Goal: Transaction & Acquisition: Purchase product/service

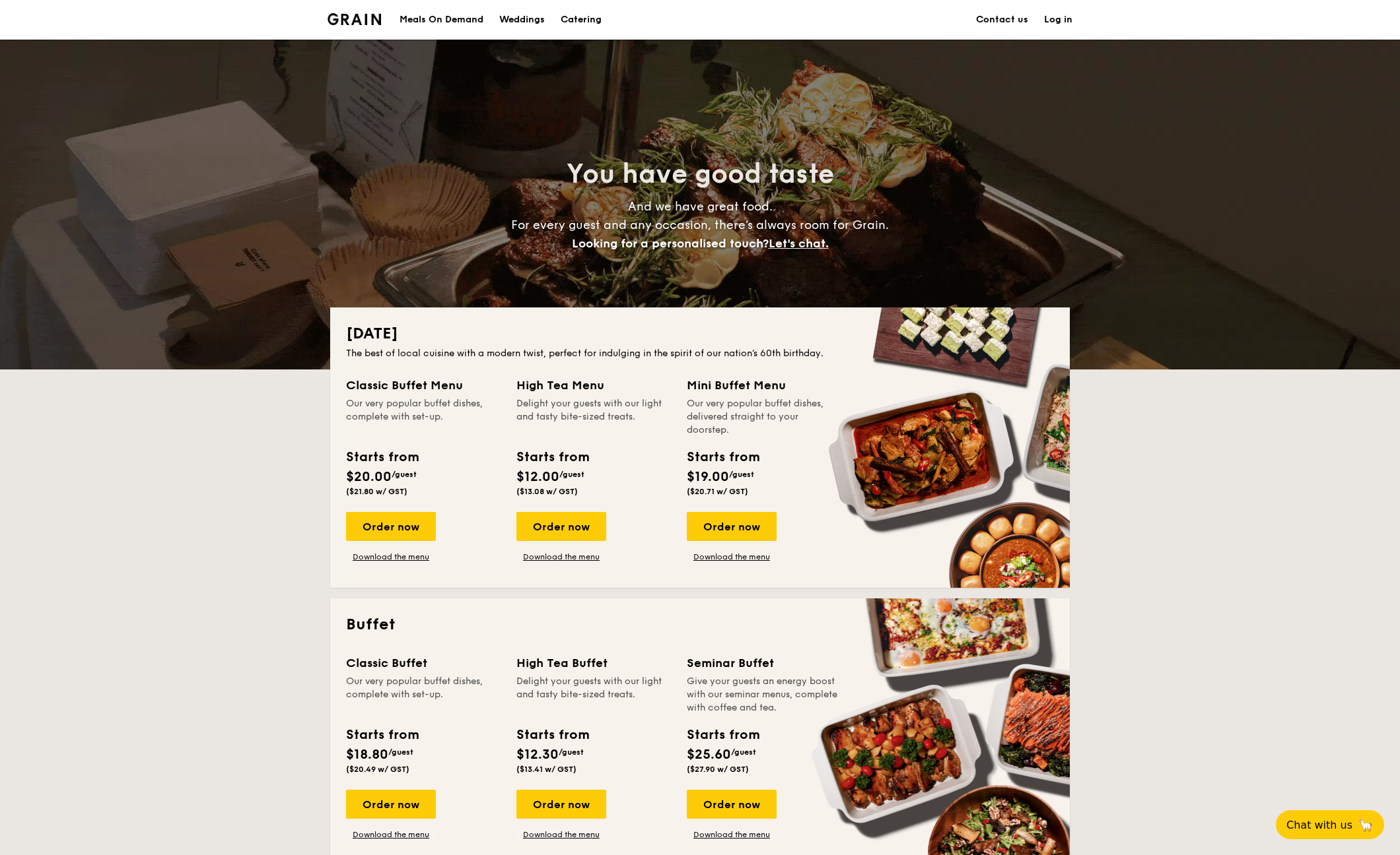
click at [468, 21] on div "Meals On Demand" at bounding box center [442, 20] width 84 height 39
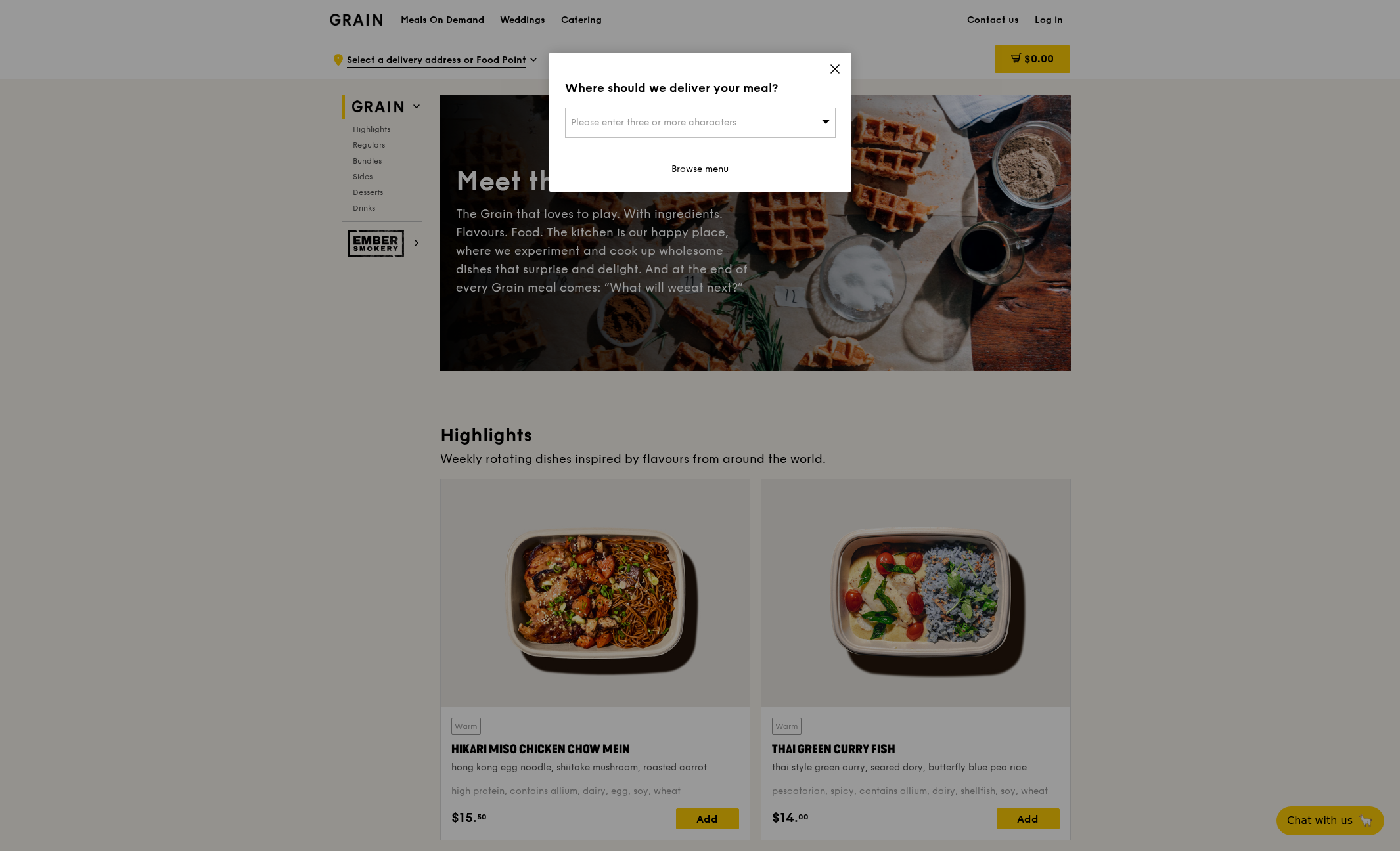
click at [837, 70] on icon at bounding box center [835, 69] width 12 height 12
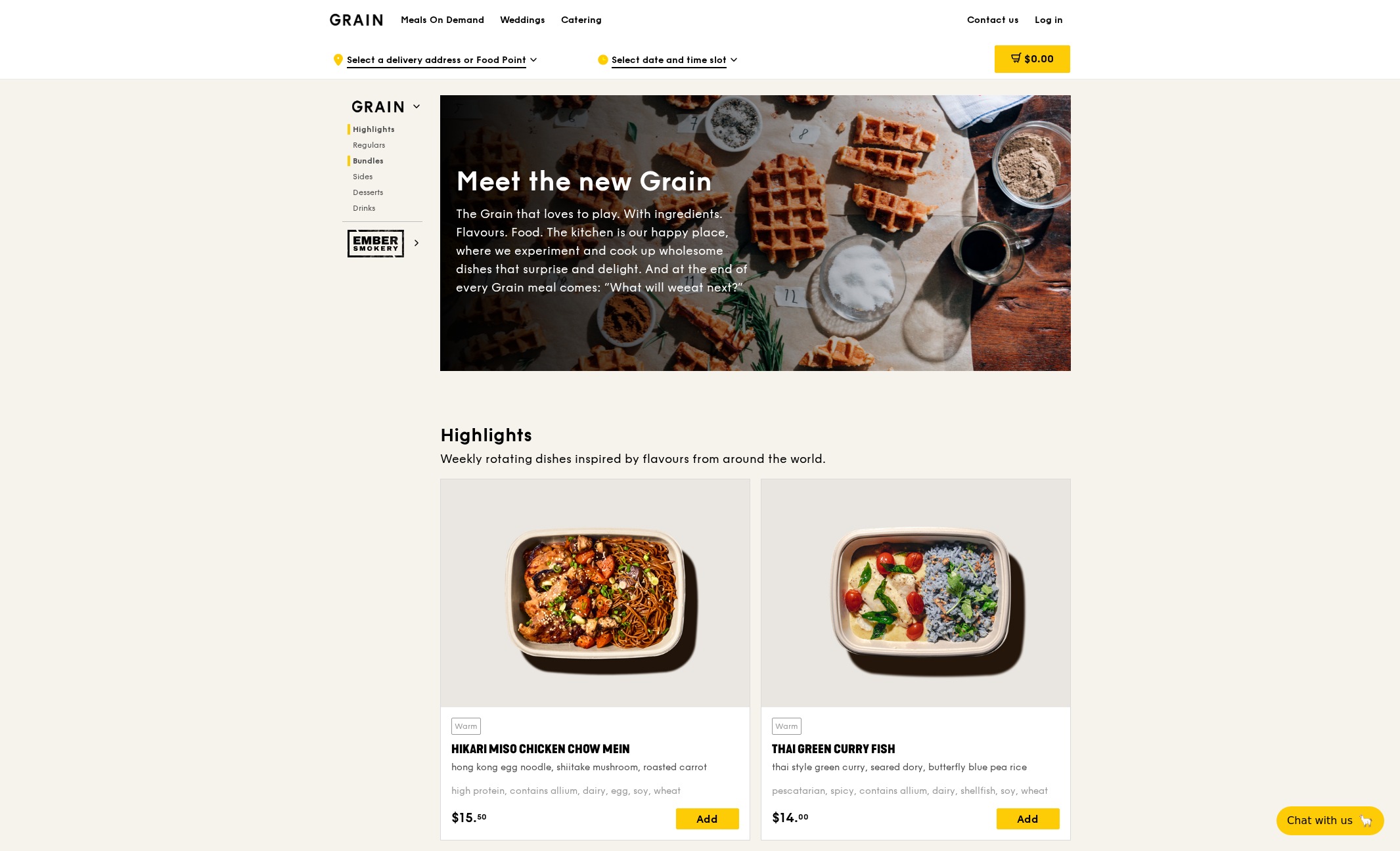
click at [381, 158] on span "Bundles" at bounding box center [368, 160] width 31 height 9
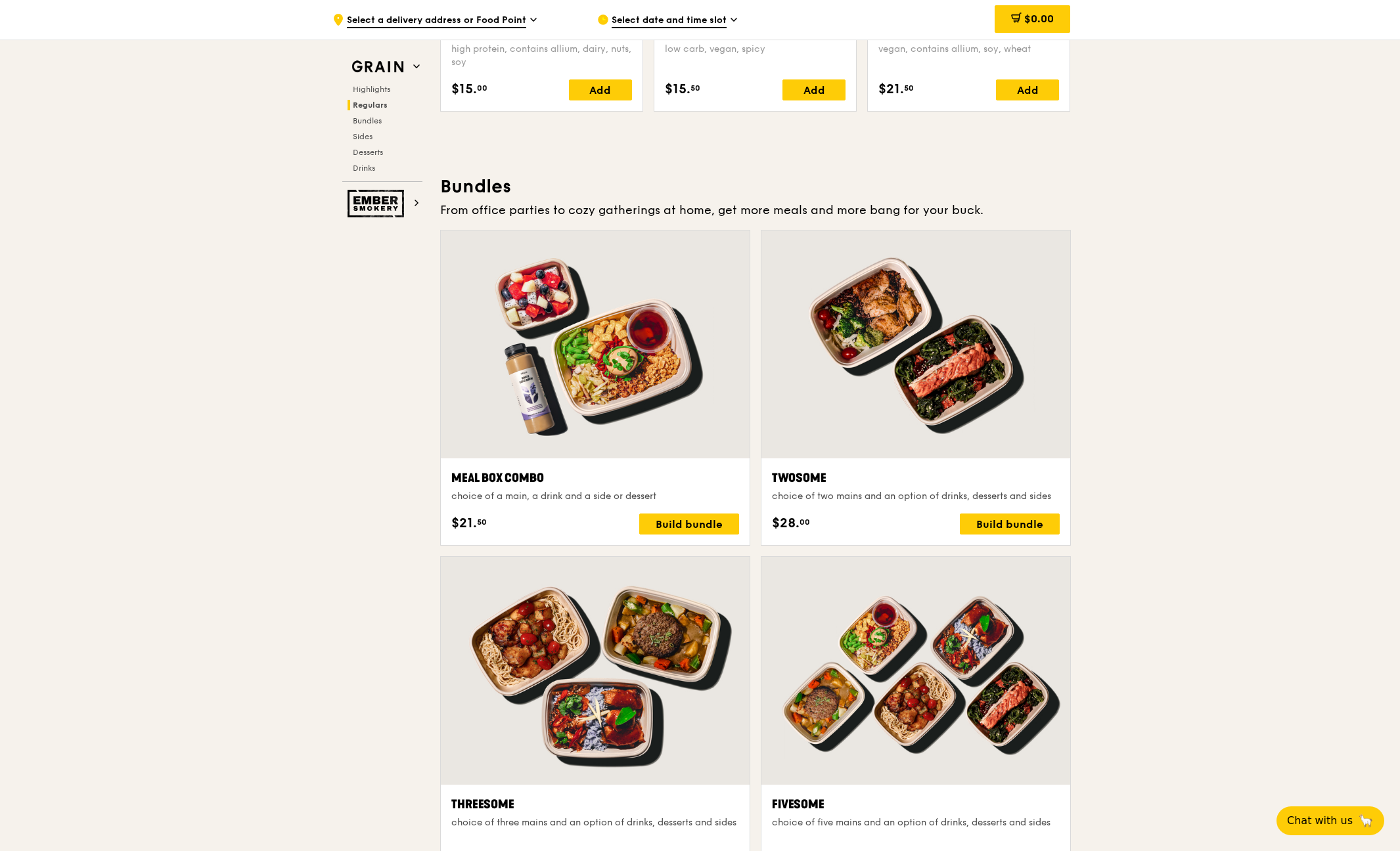
scroll to position [1880, 0]
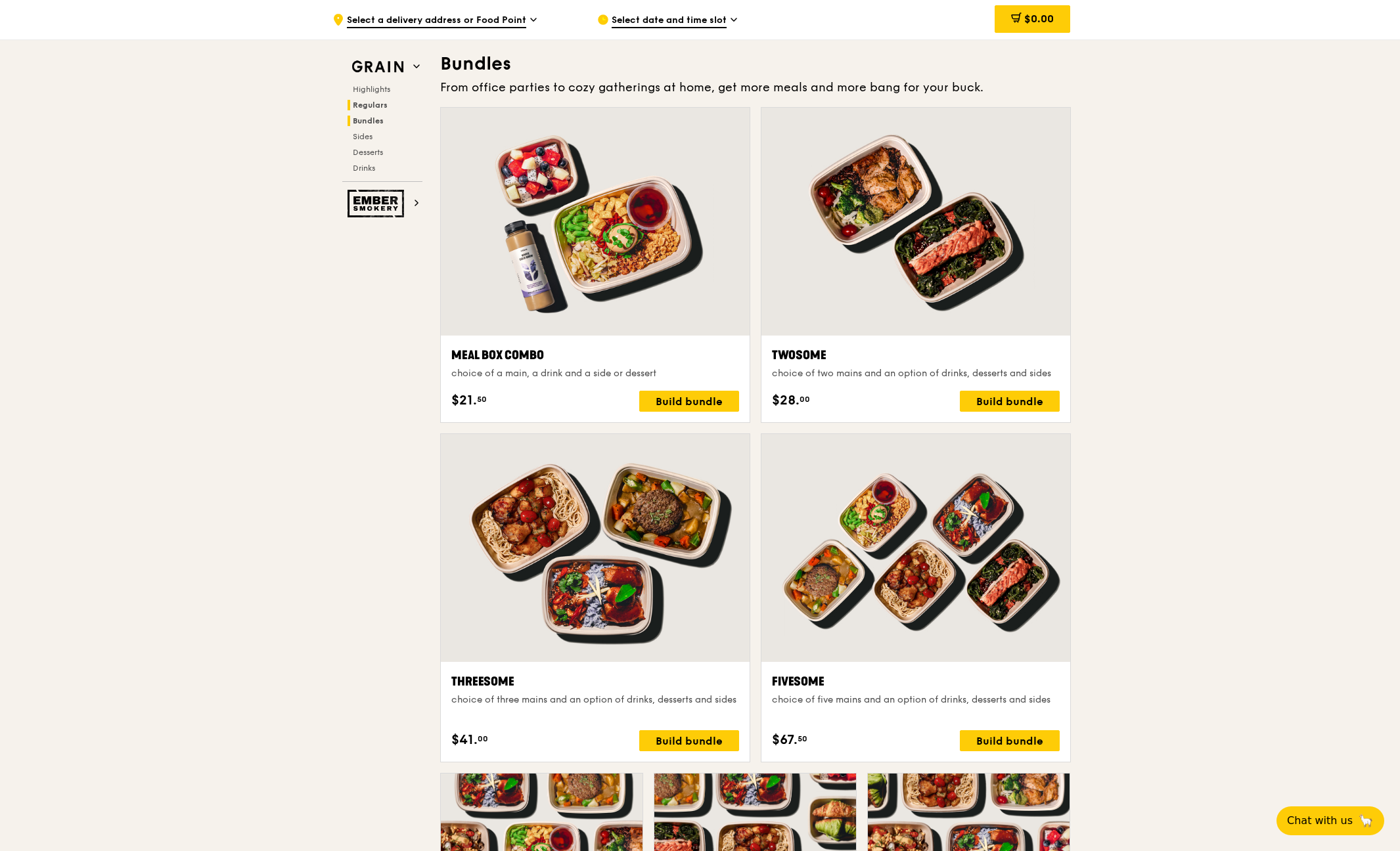
click at [376, 107] on span "Regulars" at bounding box center [370, 105] width 35 height 9
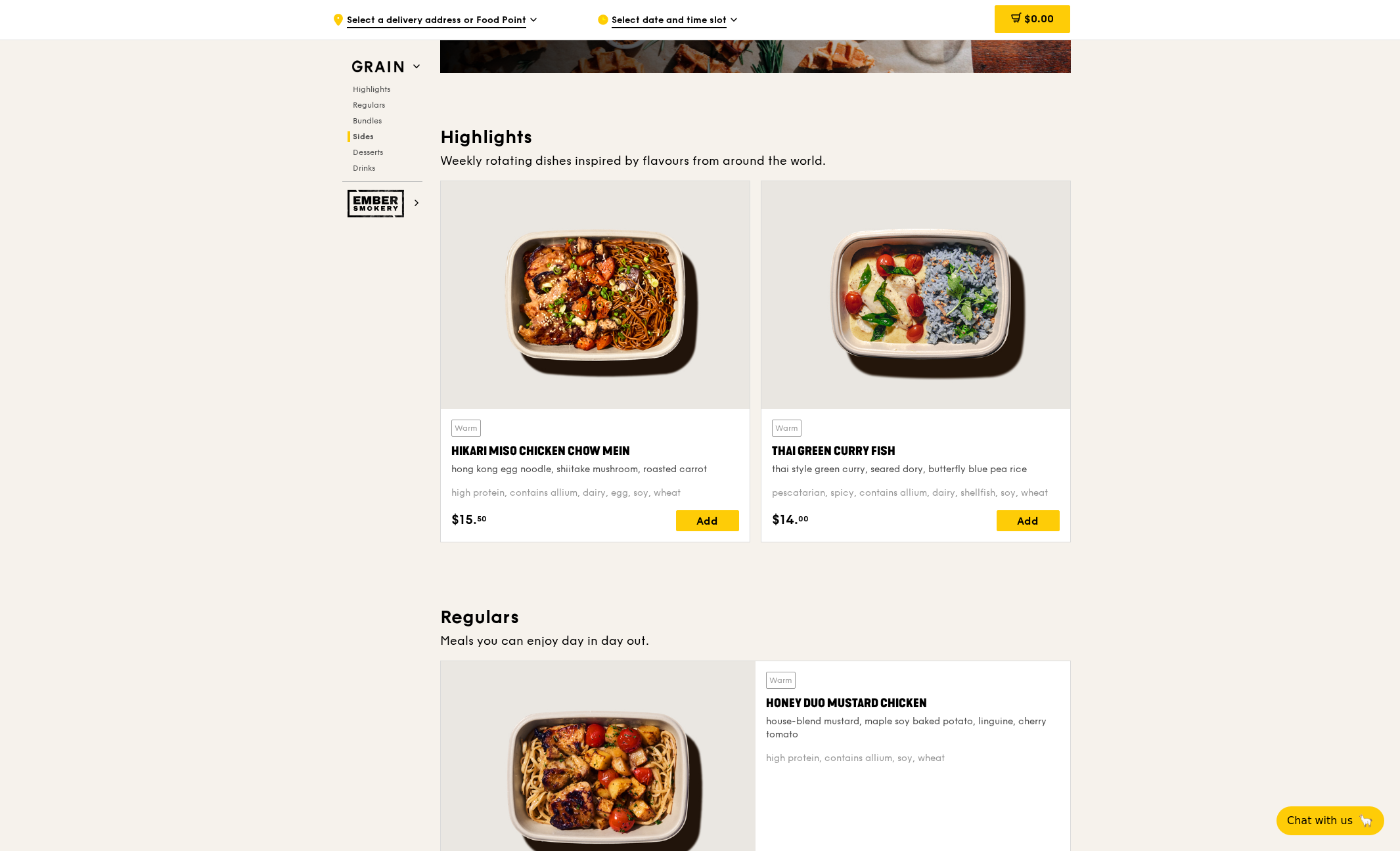
scroll to position [0, 0]
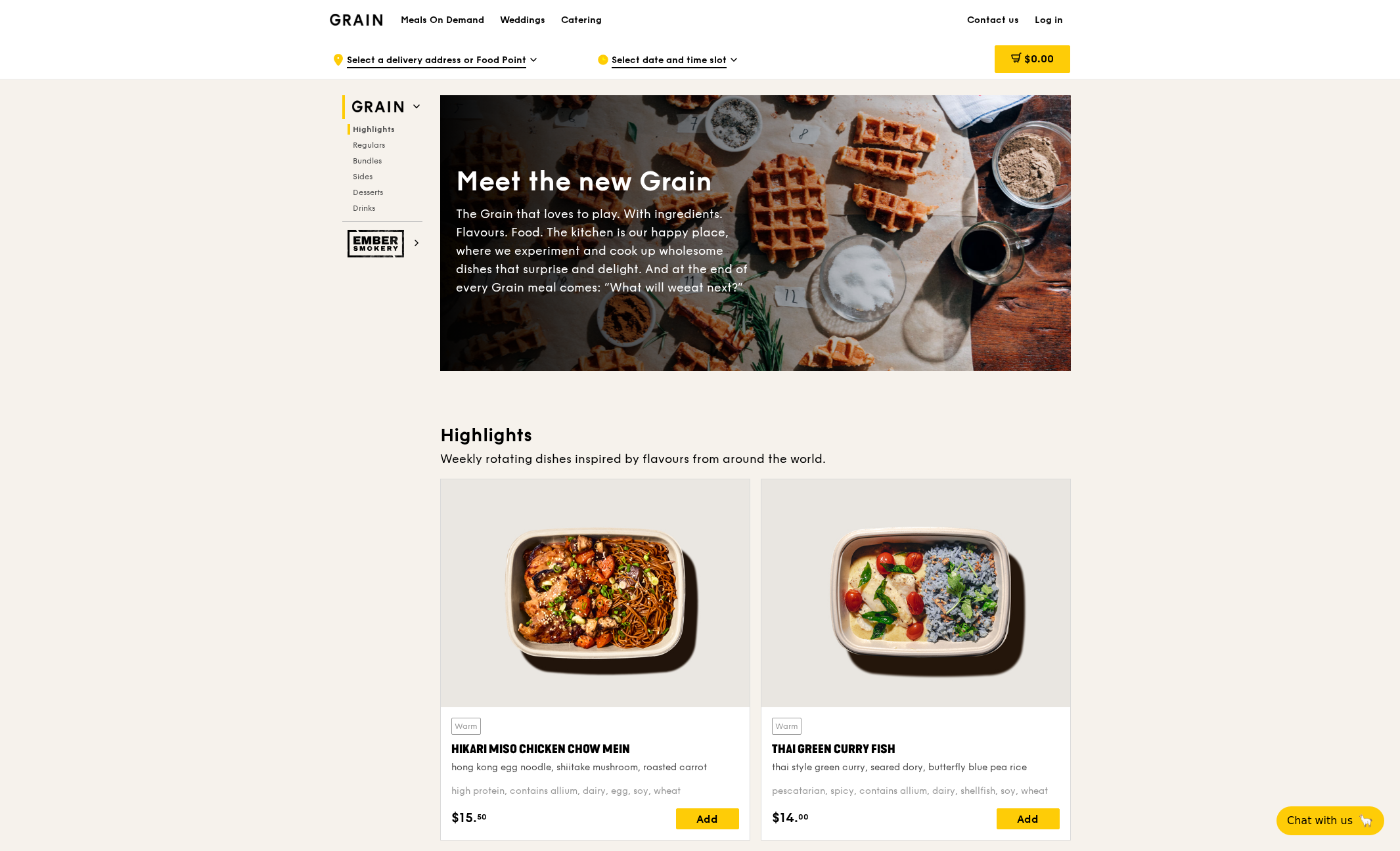
click at [417, 107] on icon at bounding box center [417, 106] width 5 height 3
click at [588, 18] on div "Catering" at bounding box center [581, 20] width 41 height 39
